Goal: Use online tool/utility: Utilize a website feature to perform a specific function

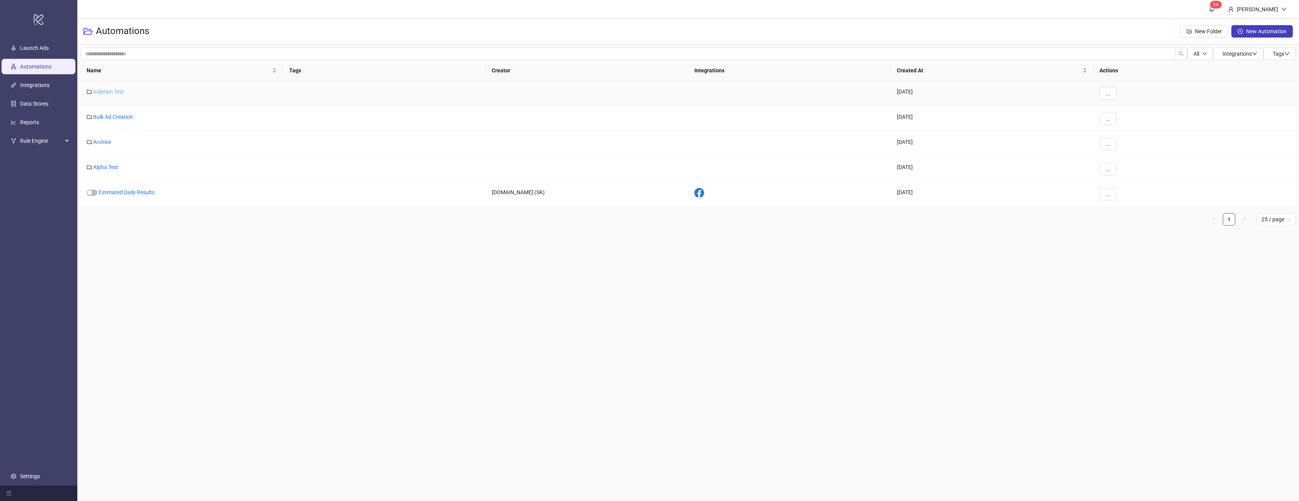
click at [111, 94] on link "Valerian Test" at bounding box center [108, 92] width 31 height 6
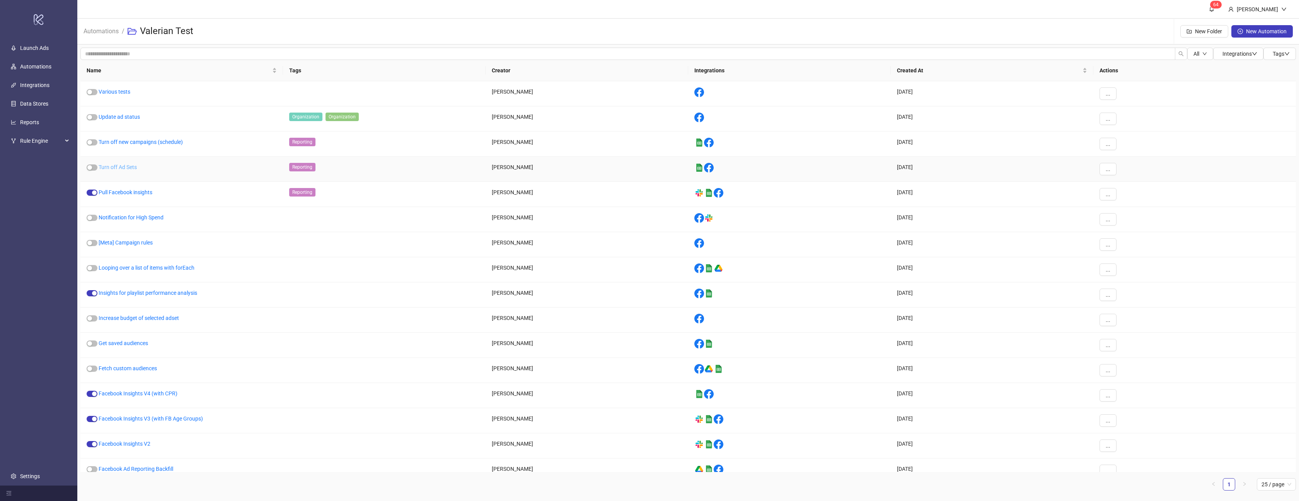
click at [118, 165] on link "Turn off Ad Sets" at bounding box center [118, 167] width 38 height 6
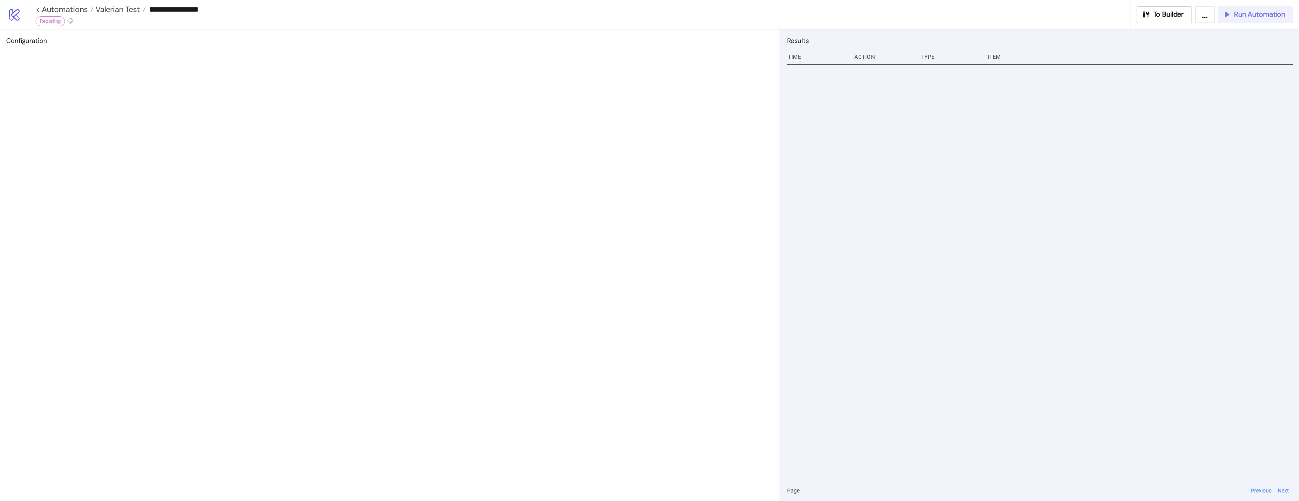
click at [1241, 19] on button "Run Automation" at bounding box center [1255, 14] width 75 height 17
click at [1176, 15] on span "To Builder" at bounding box center [1169, 14] width 31 height 9
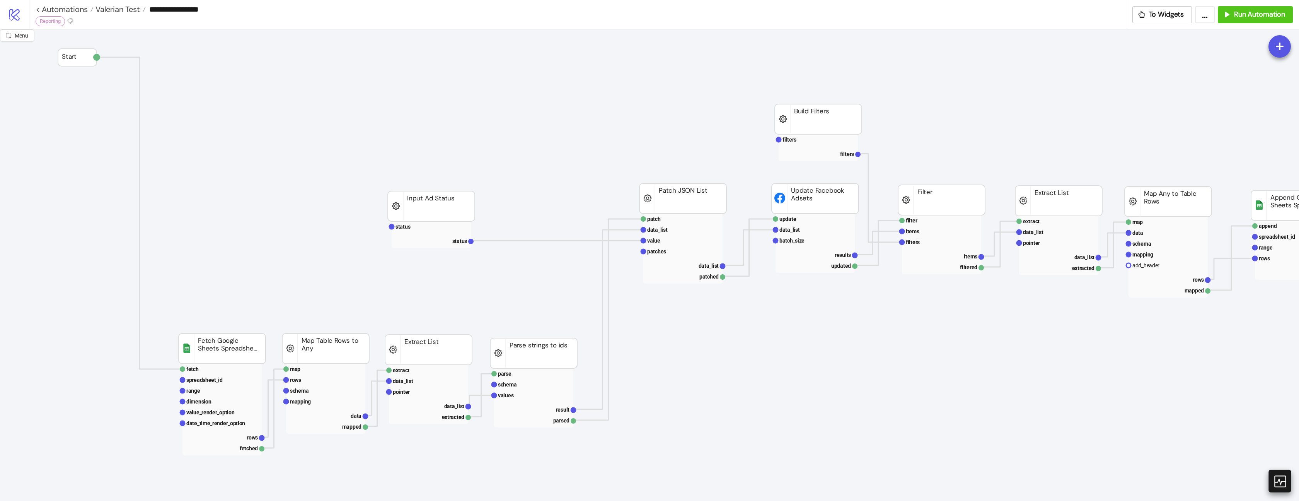
click at [1284, 479] on icon at bounding box center [1280, 481] width 14 height 14
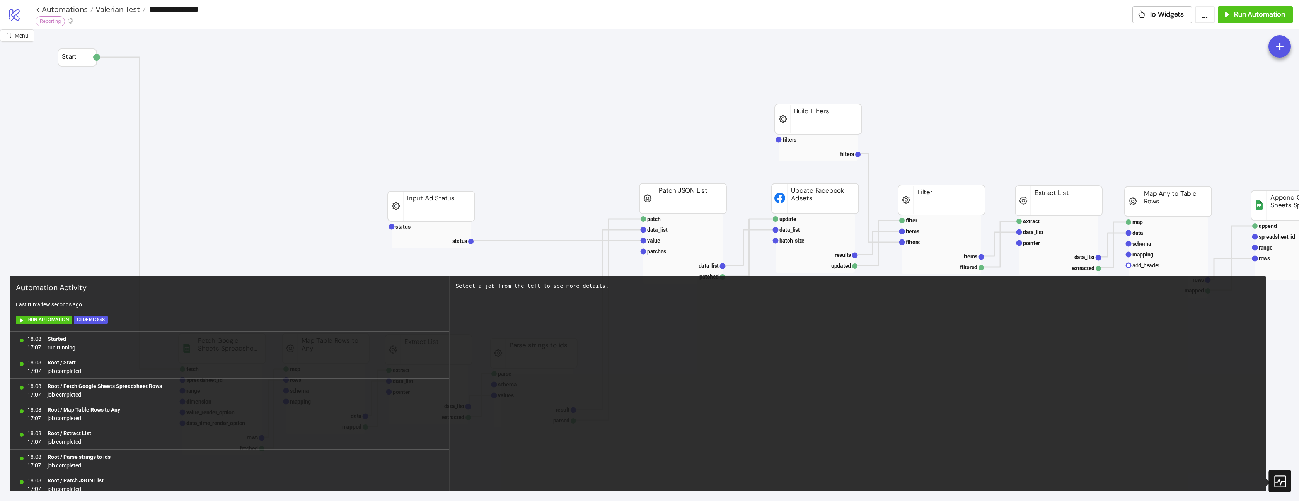
scroll to position [171, 0]
